Goal: Complete application form

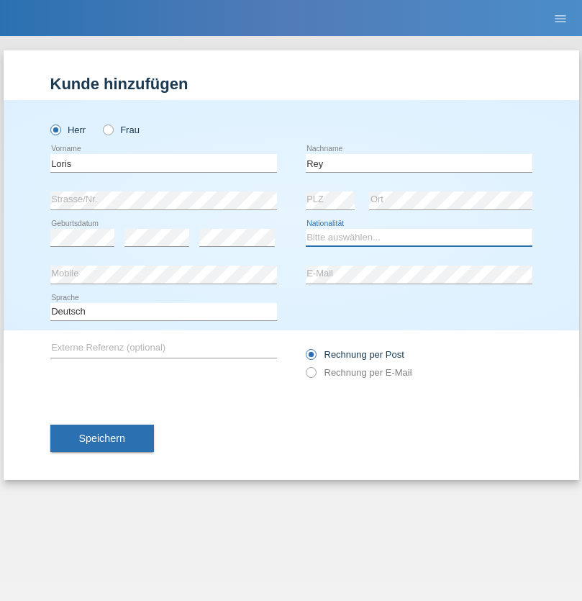
select select "CH"
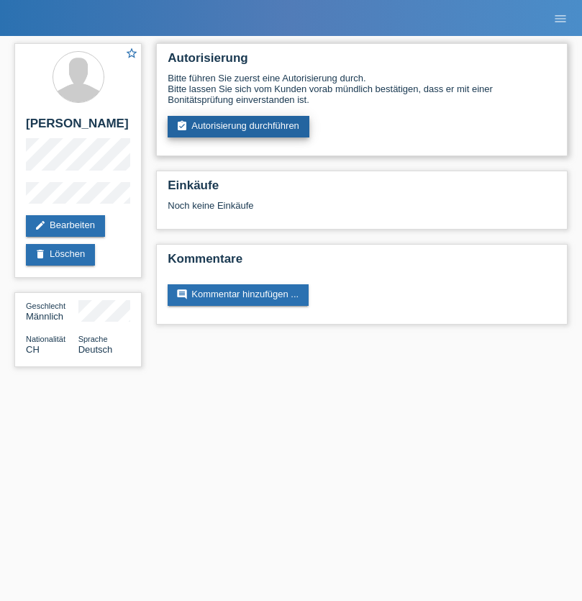
click at [239, 127] on link "assignment_turned_in Autorisierung durchführen" at bounding box center [239, 127] width 142 height 22
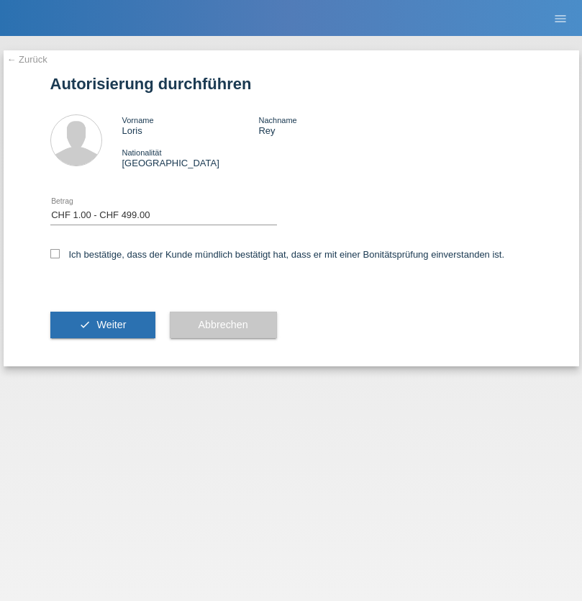
select select "1"
checkbox input "true"
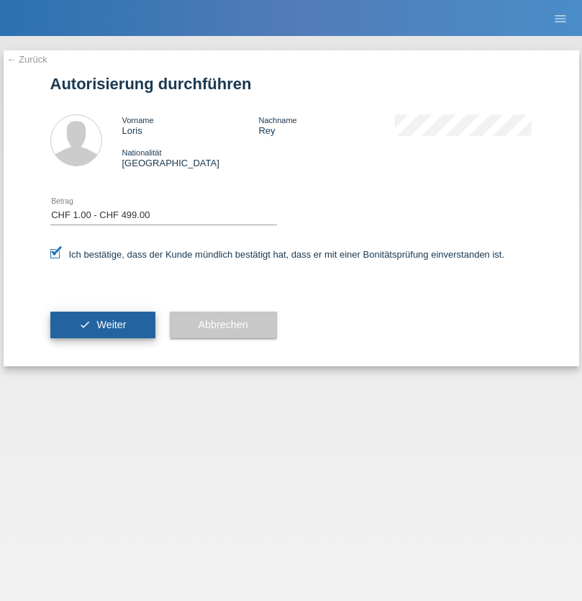
click at [102, 325] on span "Weiter" at bounding box center [111, 325] width 30 height 12
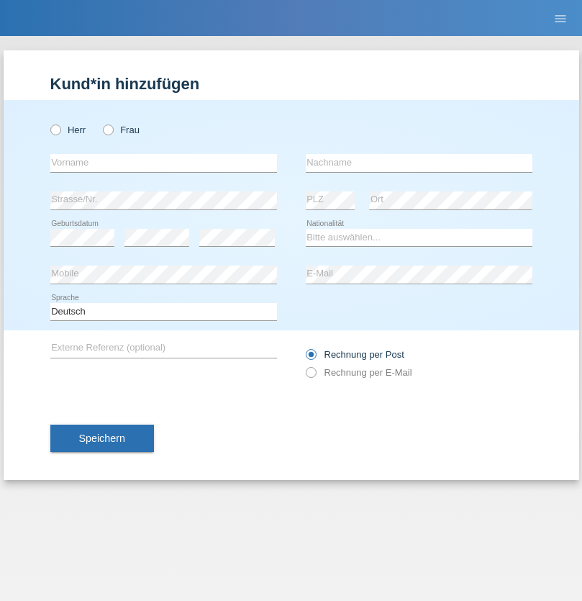
radio input "true"
click at [163, 163] on input "text" at bounding box center [163, 163] width 227 height 18
type input "Szilágyi"
click at [419, 163] on input "text" at bounding box center [419, 163] width 227 height 18
type input "[PERSON_NAME]"
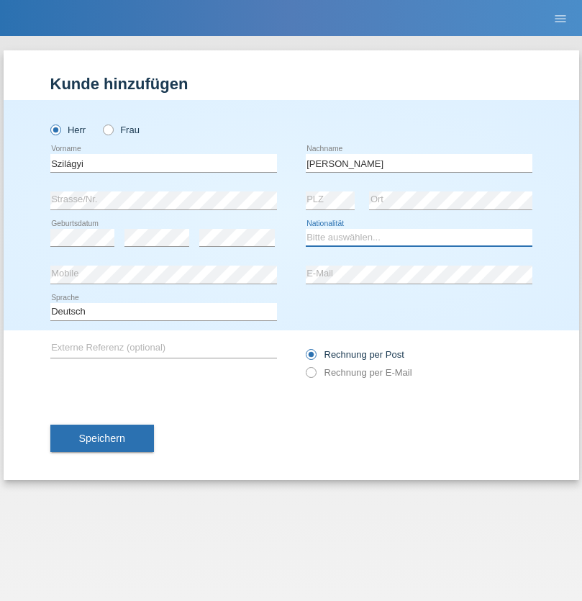
select select "HU"
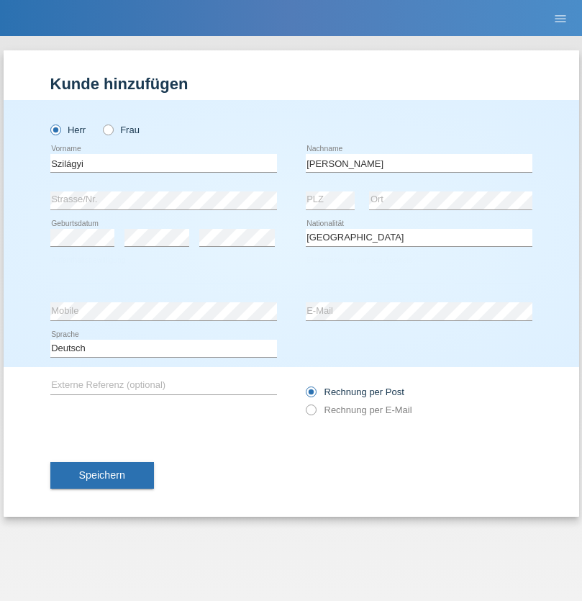
select select "C"
select select "01"
select select "04"
select select "2016"
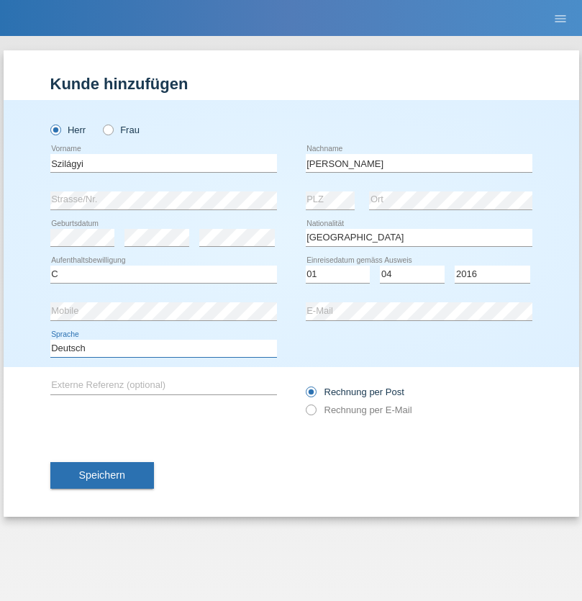
select select "en"
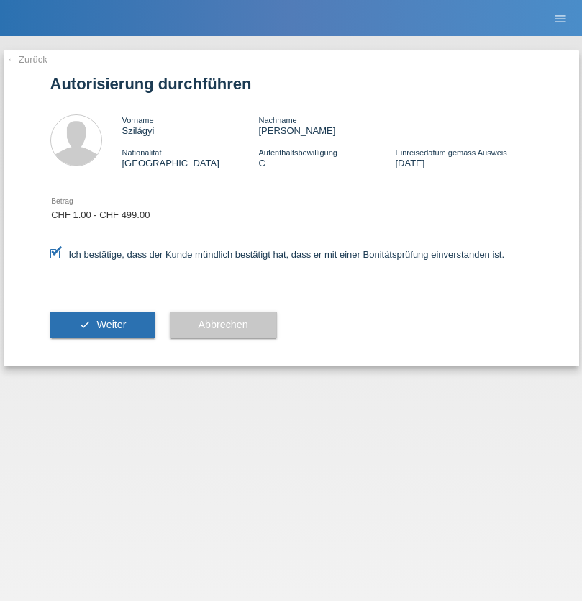
select select "1"
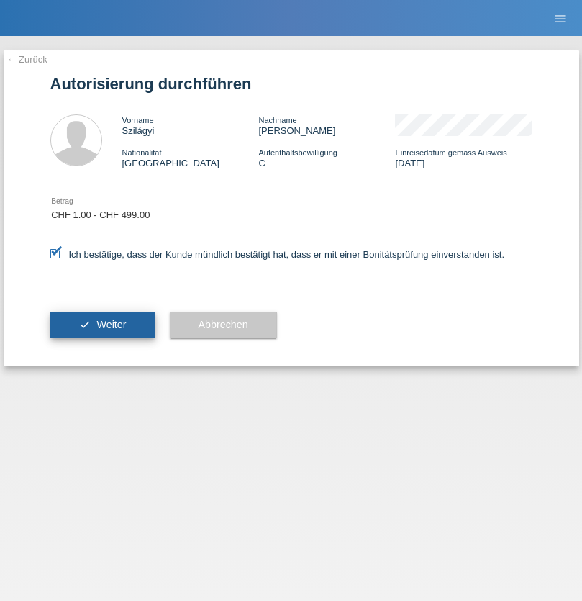
click at [102, 325] on span "Weiter" at bounding box center [111, 325] width 30 height 12
